Goal: Check status: Check status

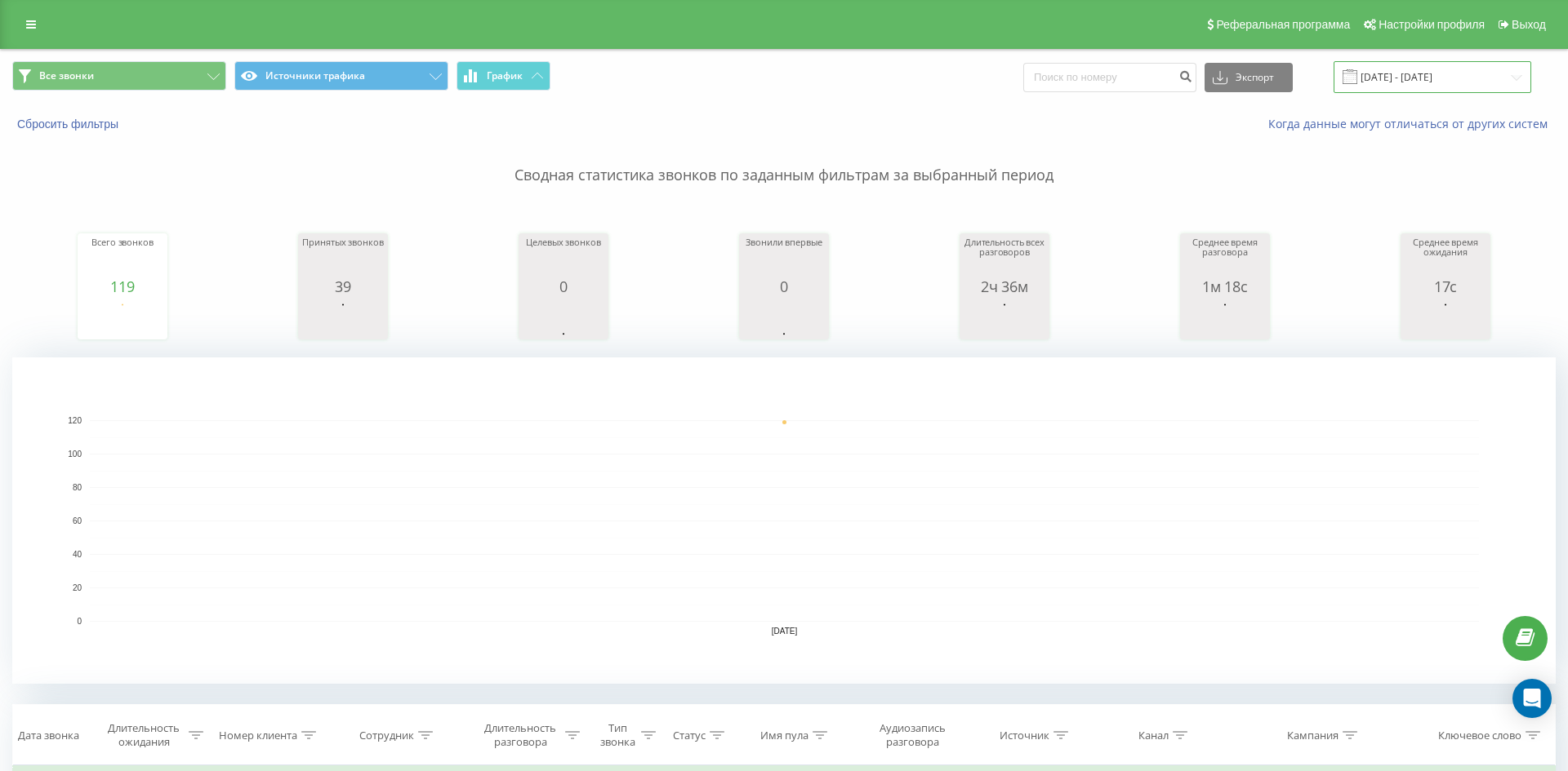
click at [1443, 84] on input "[DATE] - [DATE]" at bounding box center [1432, 76] width 197 height 31
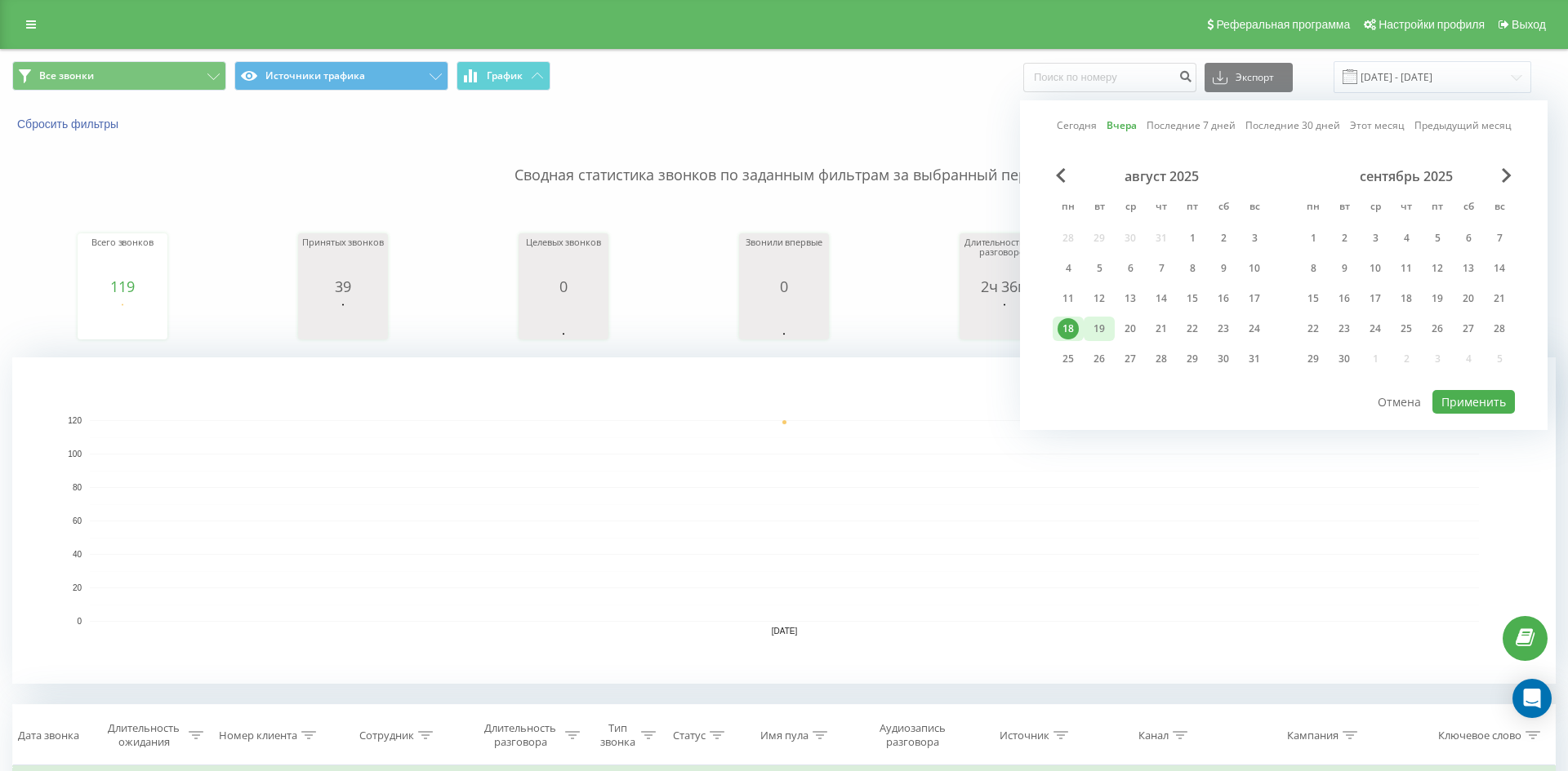
click at [1091, 332] on div "19" at bounding box center [1099, 329] width 22 height 22
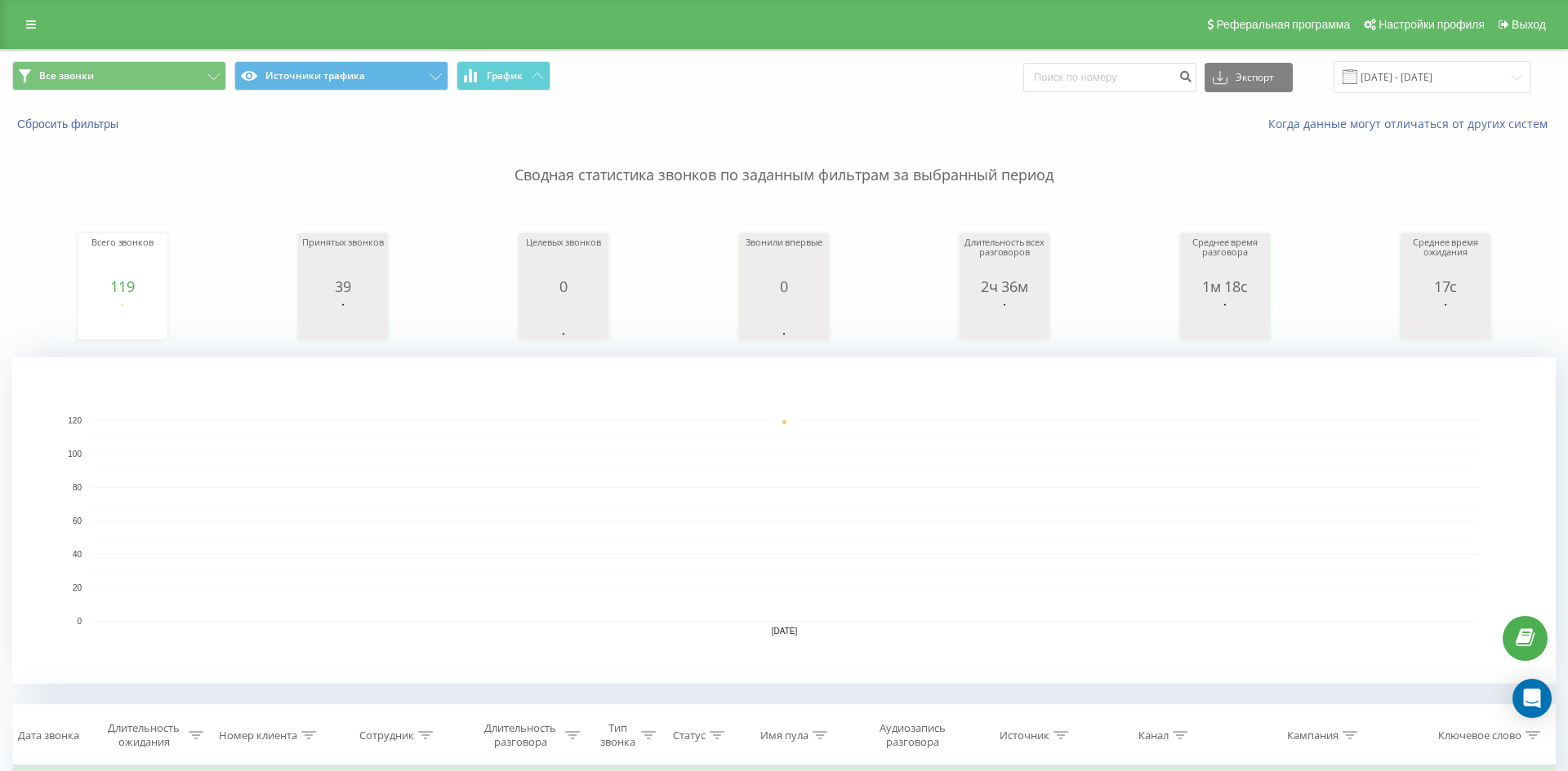
click at [936, 143] on p "Сводная статистика звонков по заданным фильтрам за выбранный период" at bounding box center [784, 159] width 1543 height 54
click at [1402, 76] on input "[DATE] - [DATE]" at bounding box center [1432, 76] width 197 height 31
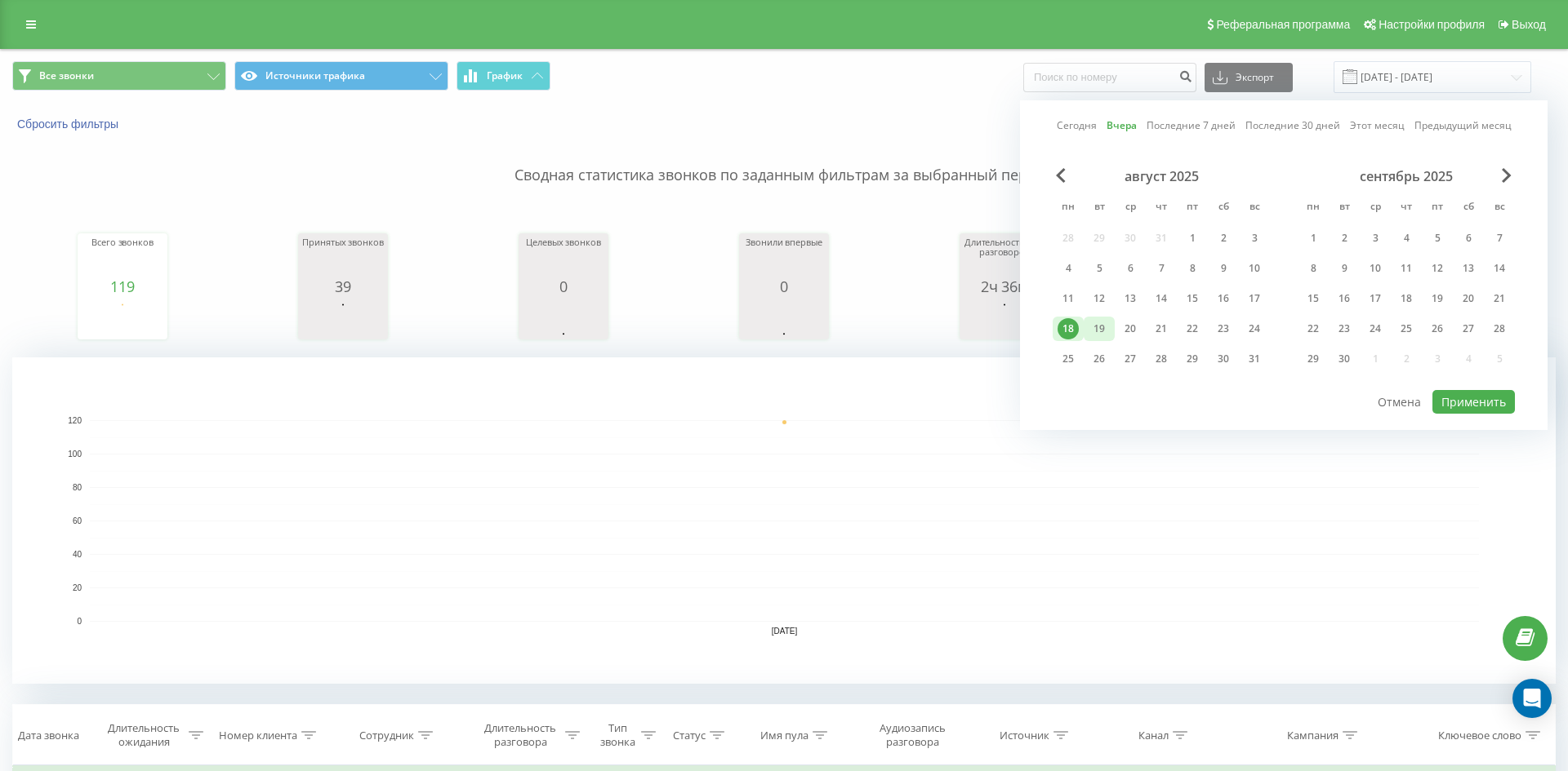
click at [1108, 329] on div "19" at bounding box center [1099, 329] width 22 height 22
click at [1484, 397] on button "Применить" at bounding box center [1473, 402] width 83 height 23
type input "[DATE] - [DATE]"
